Goal: Task Accomplishment & Management: Use online tool/utility

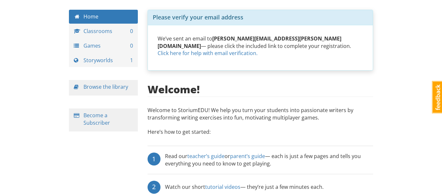
scroll to position [26, 0]
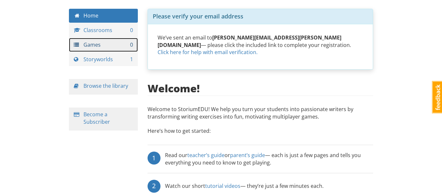
click at [126, 45] on link "Games 0" at bounding box center [103, 45] width 69 height 14
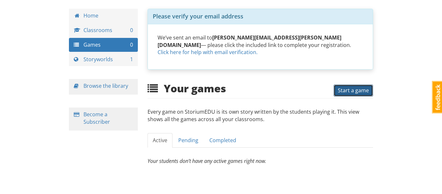
click at [362, 93] on span "Start a game" at bounding box center [353, 90] width 31 height 7
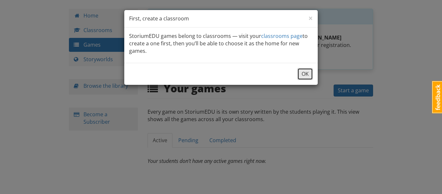
click at [307, 78] on button "OK" at bounding box center [305, 74] width 16 height 12
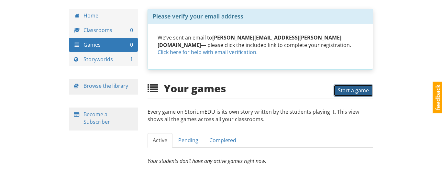
click at [341, 89] on span "Start a game" at bounding box center [353, 90] width 31 height 7
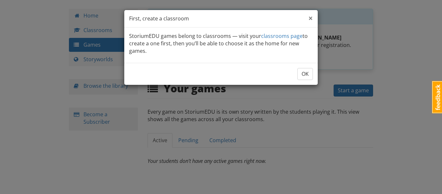
click at [310, 17] on span "×" at bounding box center [310, 18] width 5 height 11
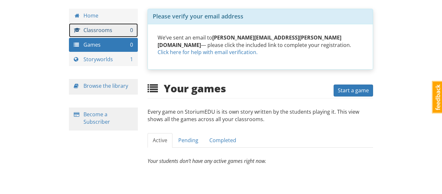
click at [126, 33] on link "Classrooms 0" at bounding box center [103, 30] width 69 height 14
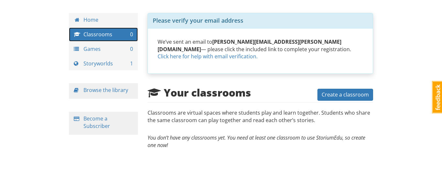
scroll to position [21, 0]
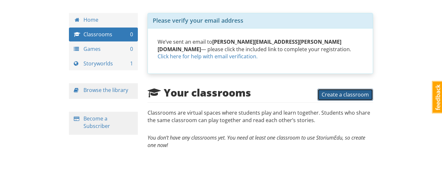
click at [329, 93] on span "Create a classroom" at bounding box center [345, 94] width 47 height 7
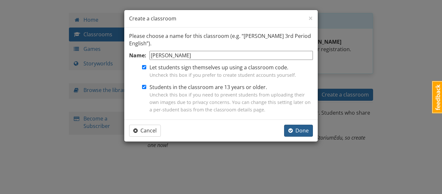
type input "[PERSON_NAME]"
click at [299, 133] on span "Done" at bounding box center [298, 130] width 20 height 7
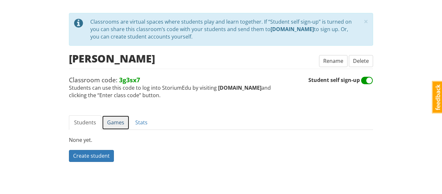
click at [115, 121] on link "Games" at bounding box center [115, 122] width 27 height 15
click at [135, 125] on link "Stats" at bounding box center [141, 122] width 23 height 15
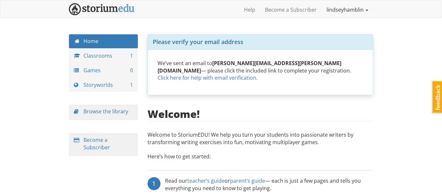
click at [337, 13] on link "lindseyhamblin" at bounding box center [347, 10] width 51 height 16
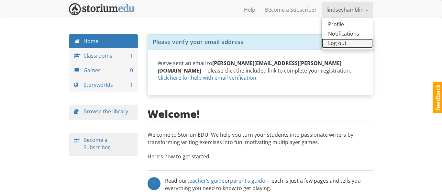
click at [337, 41] on link "Log out" at bounding box center [347, 42] width 51 height 9
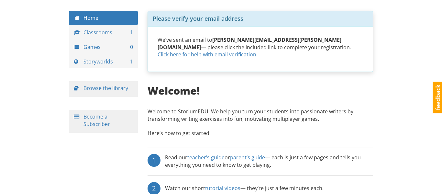
scroll to position [24, 0]
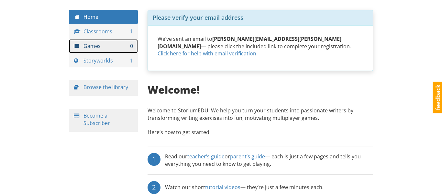
click at [92, 47] on link "Games 0" at bounding box center [103, 46] width 69 height 14
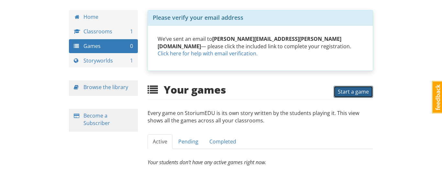
click at [346, 91] on span "Start a game" at bounding box center [353, 91] width 31 height 7
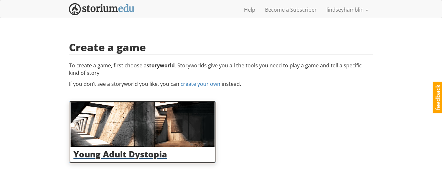
click at [181, 126] on img at bounding box center [143, 124] width 144 height 44
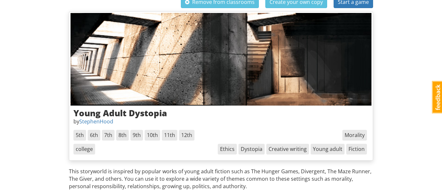
scroll to position [41, 0]
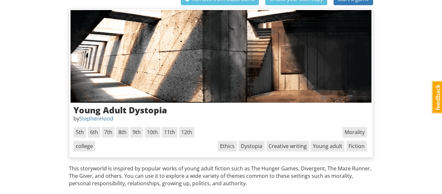
click at [94, 133] on span "6th" at bounding box center [94, 132] width 13 height 11
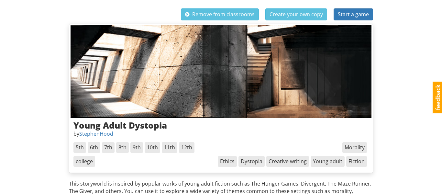
scroll to position [0, 0]
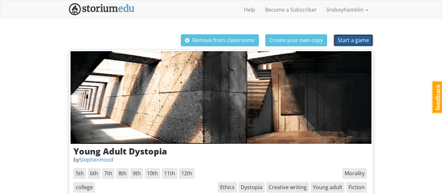
click at [363, 39] on span "Start a game" at bounding box center [353, 40] width 31 height 7
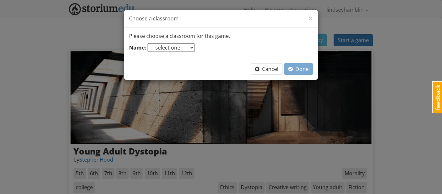
click at [190, 48] on div "Name: --- select one --- lindsey" at bounding box center [221, 48] width 184 height 10
click at [185, 46] on select "--- select one --- lindsey" at bounding box center [171, 47] width 47 height 8
select select "v11fqd"
click at [148, 43] on select "--- select one --- lindsey" at bounding box center [171, 47] width 47 height 8
click at [305, 70] on span "Done" at bounding box center [298, 68] width 20 height 7
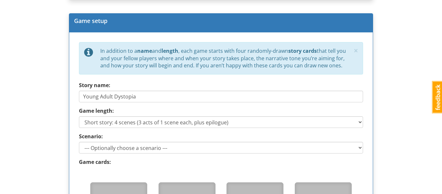
scroll to position [273, 0]
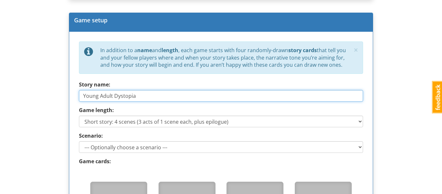
click at [291, 94] on input "Young Adult Dystopia" at bounding box center [221, 96] width 284 height 12
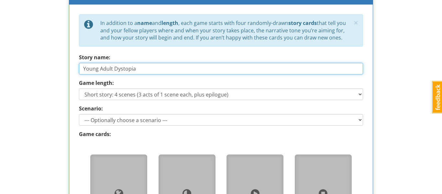
scroll to position [194, 0]
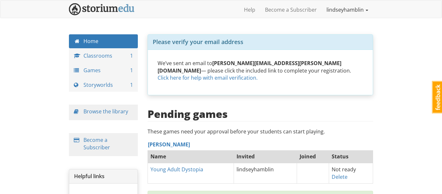
click at [357, 6] on link "lindseyhamblin" at bounding box center [347, 10] width 51 height 16
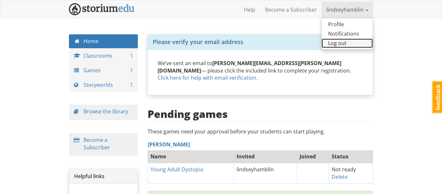
click at [344, 47] on link "Log out" at bounding box center [347, 42] width 51 height 9
